Goal: Find specific page/section: Find specific page/section

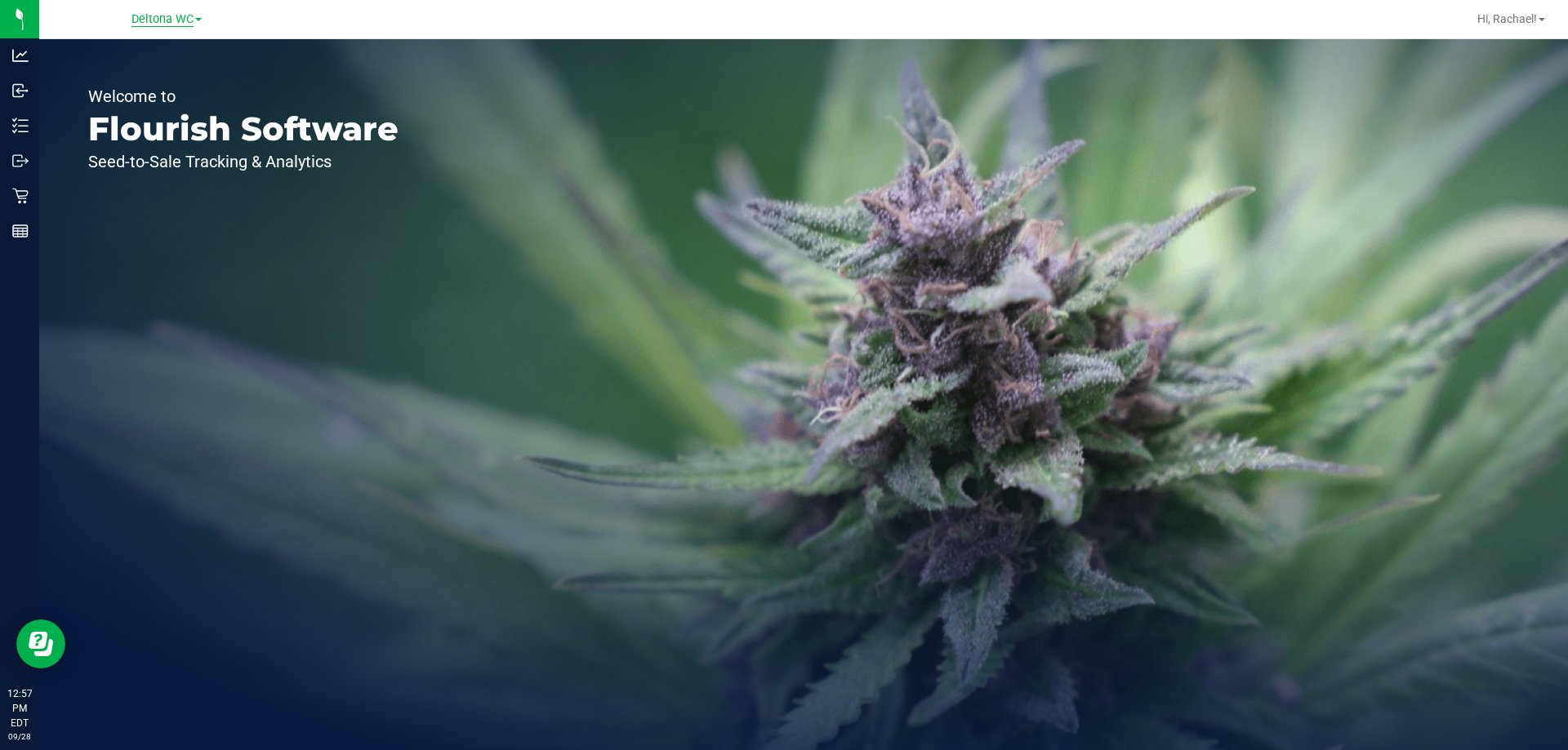
click at [182, 22] on span "Deltona WC" at bounding box center [163, 19] width 62 height 15
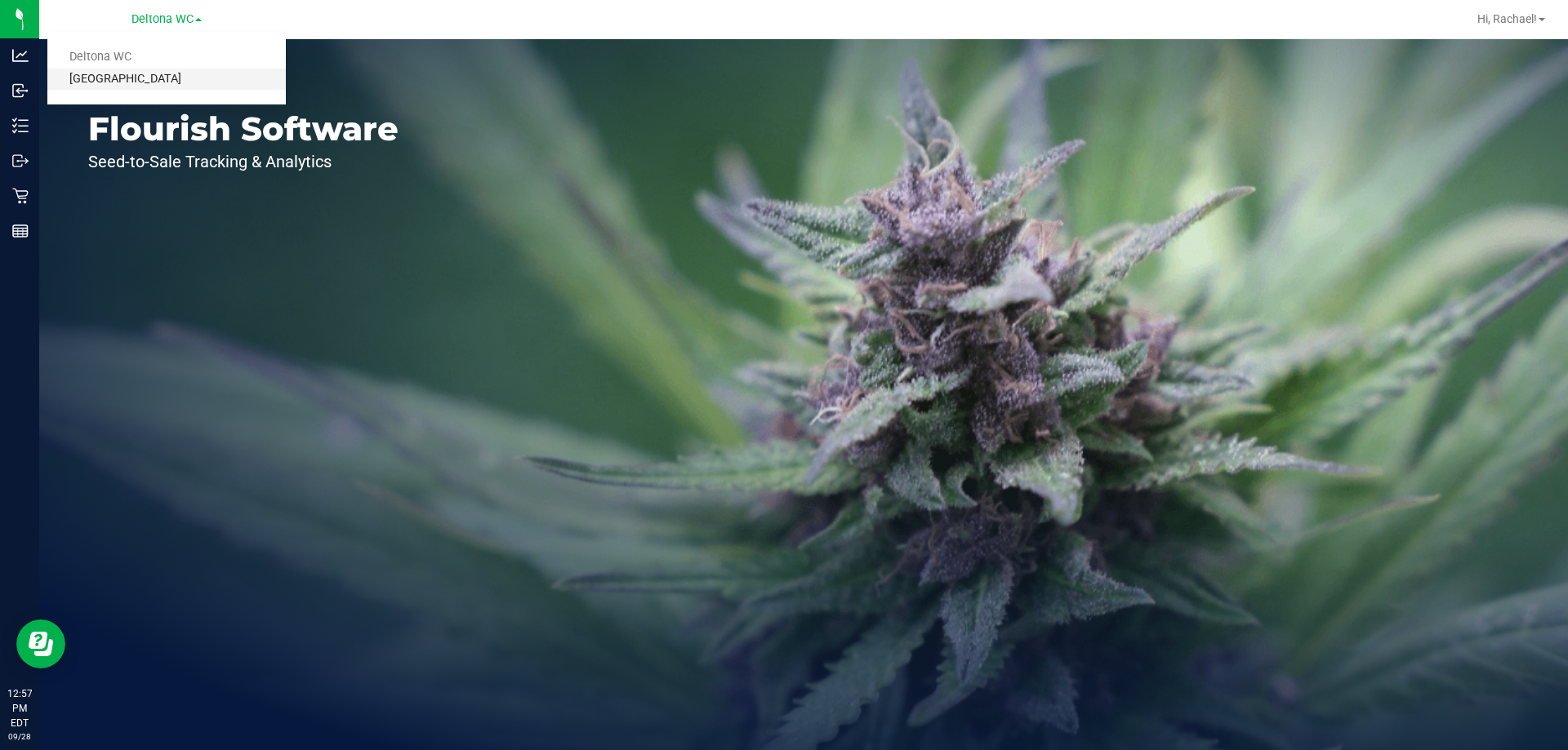
click at [169, 73] on link "[GEOGRAPHIC_DATA]" at bounding box center [167, 79] width 239 height 22
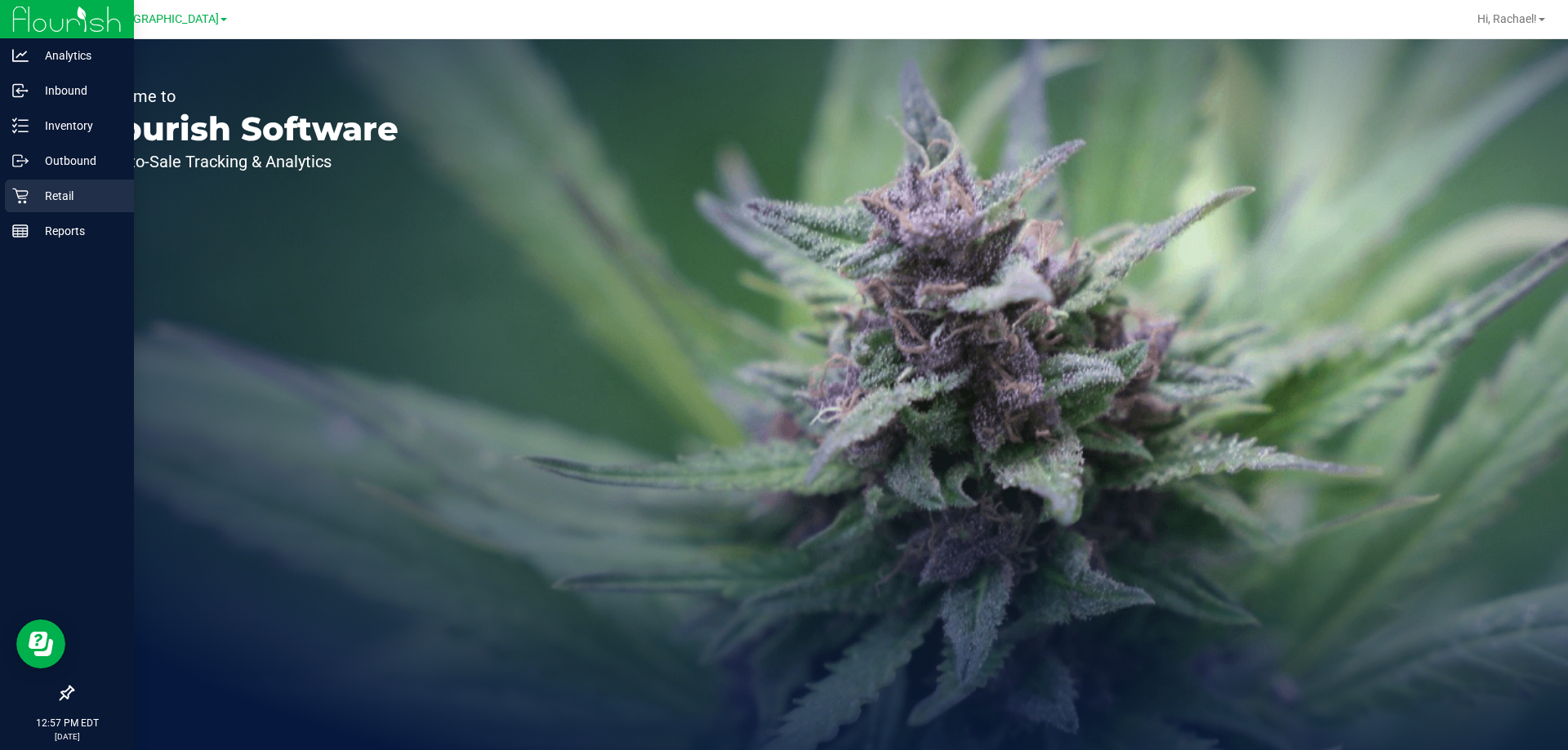
click at [58, 191] on p "Retail" at bounding box center [77, 196] width 98 height 20
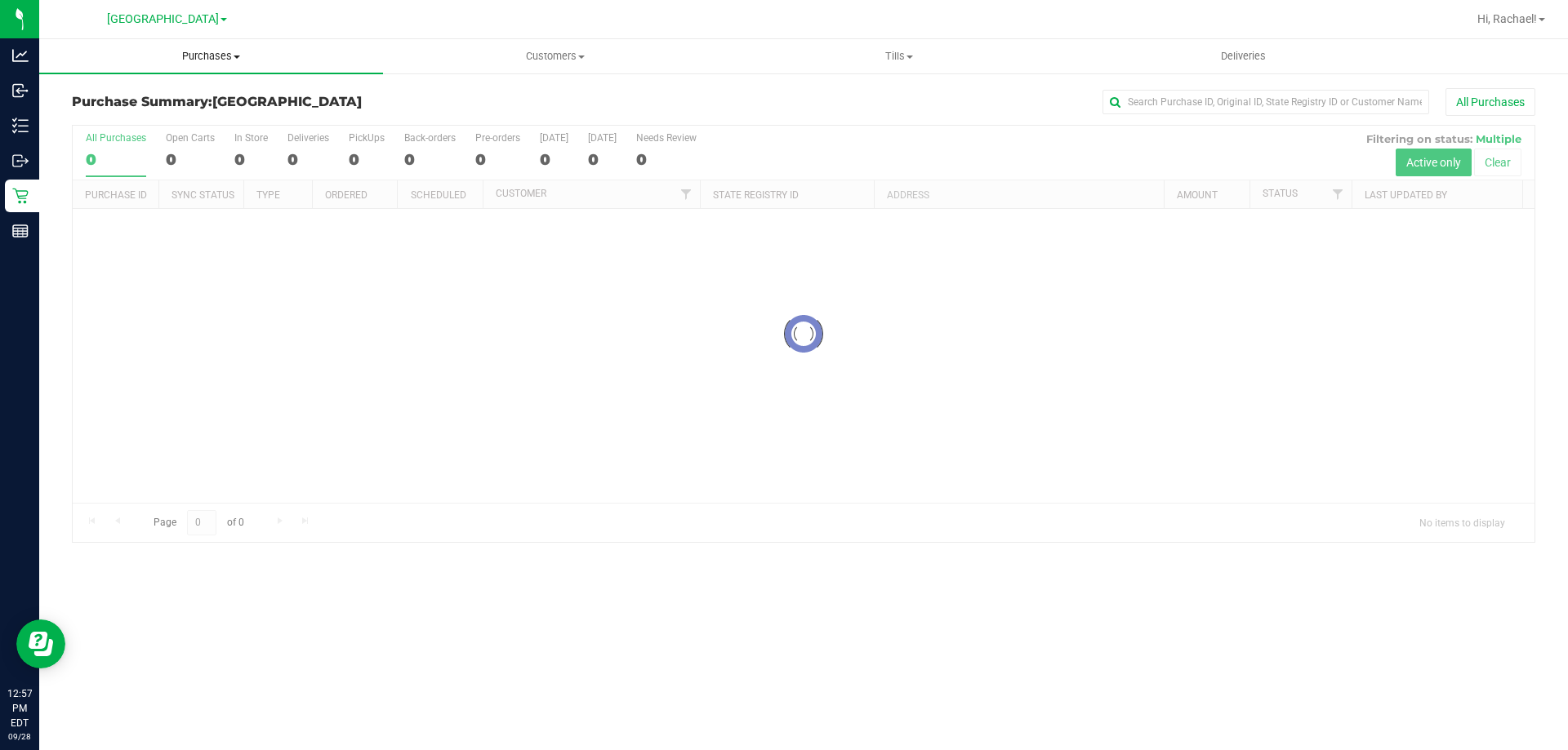
click at [215, 56] on span "Purchases" at bounding box center [210, 56] width 344 height 15
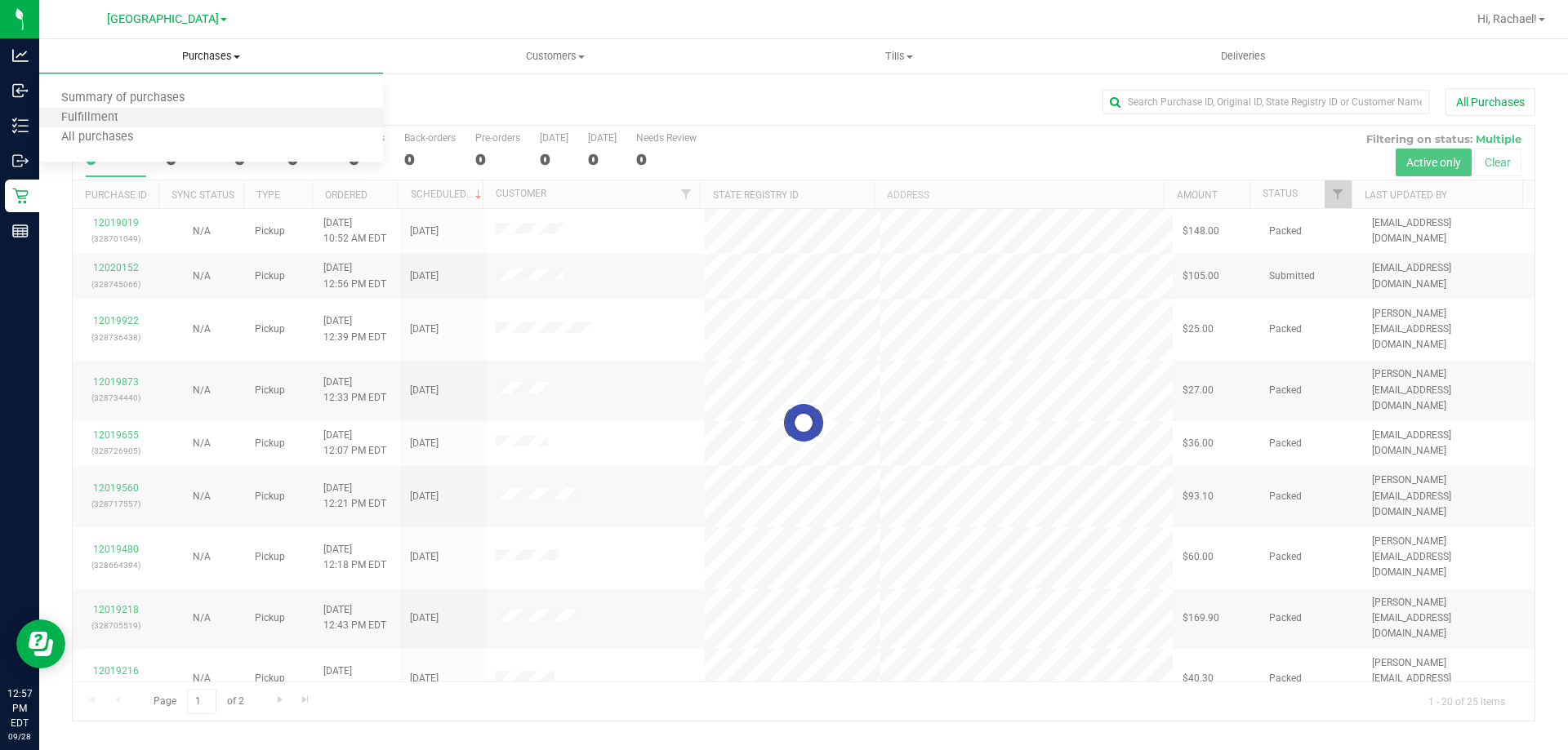
click at [142, 112] on li "Fulfillment" at bounding box center [210, 119] width 344 height 20
